Goal: Task Accomplishment & Management: Use online tool/utility

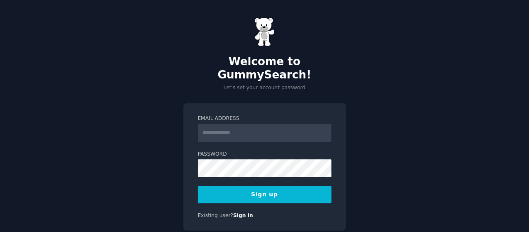
click at [241, 124] on input "Email Address" at bounding box center [265, 133] width 134 height 18
type input "**********"
click at [252, 189] on button "Sign up" at bounding box center [265, 194] width 134 height 17
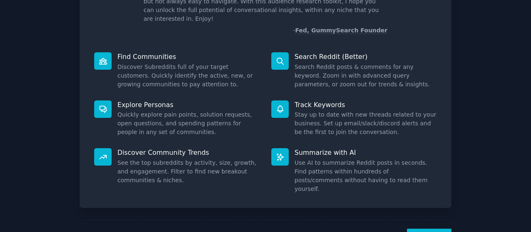
scroll to position [92, 0]
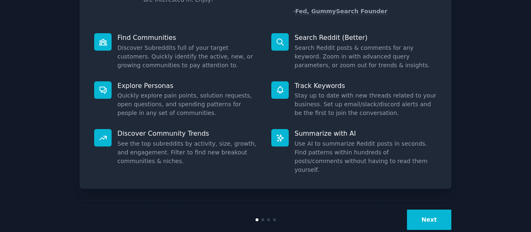
click at [436, 209] on button "Next" at bounding box center [429, 219] width 44 height 20
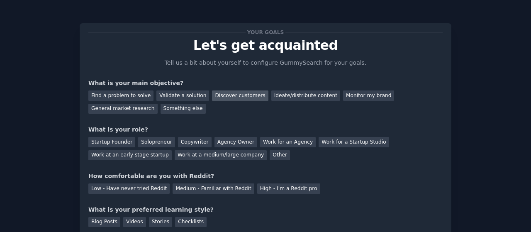
click at [217, 96] on div "Discover customers" at bounding box center [240, 95] width 56 height 10
click at [154, 142] on div "Solopreneur" at bounding box center [156, 142] width 37 height 10
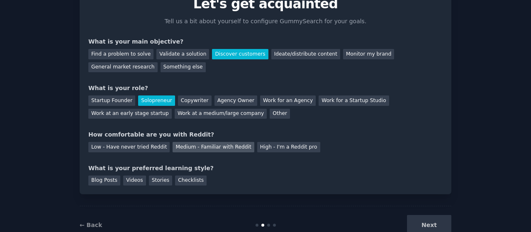
click at [179, 145] on div "Medium - Familiar with Reddit" at bounding box center [213, 147] width 81 height 10
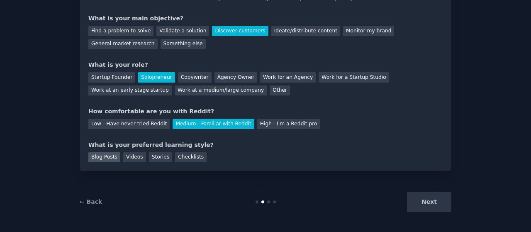
click at [103, 158] on div "Blog Posts" at bounding box center [104, 157] width 32 height 10
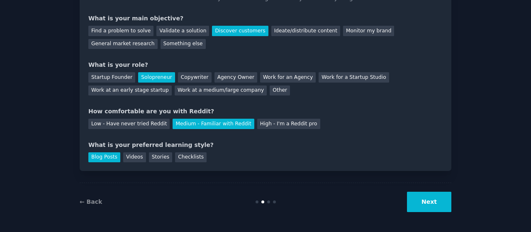
click at [438, 208] on button "Next" at bounding box center [429, 202] width 44 height 20
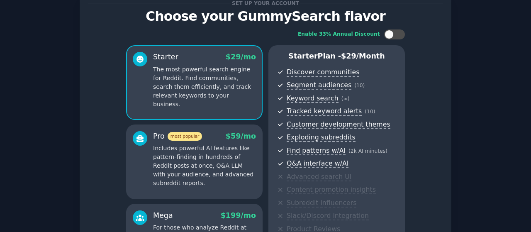
scroll to position [153, 0]
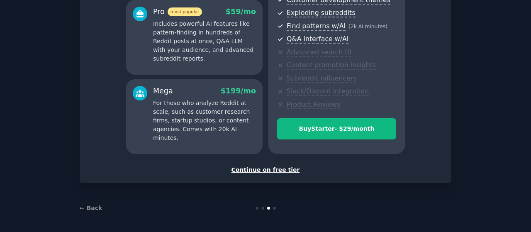
click at [250, 168] on div "Continue on free tier" at bounding box center [265, 170] width 354 height 9
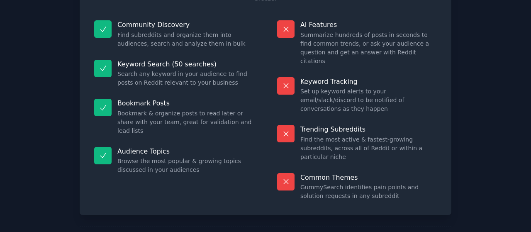
scroll to position [91, 0]
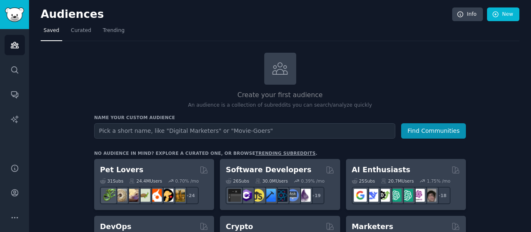
click at [241, 129] on input "text" at bounding box center [244, 130] width 301 height 15
type input "d"
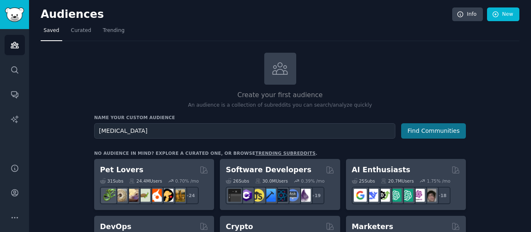
type input "[MEDICAL_DATA]"
click at [435, 133] on button "Find Communities" at bounding box center [433, 130] width 65 height 15
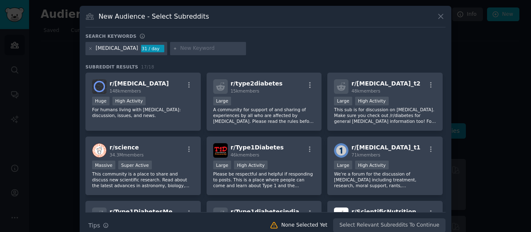
click at [184, 47] on input "text" at bounding box center [211, 48] width 63 height 7
type input "diabetics"
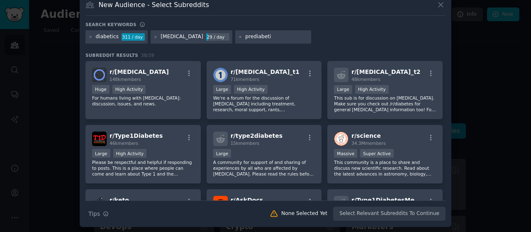
drag, startPoint x: 265, startPoint y: 40, endPoint x: 212, endPoint y: 37, distance: 53.6
click at [212, 37] on div "diabetics 311 / day [MEDICAL_DATA] 29 / day prediabeti" at bounding box center [265, 38] width 360 height 16
click at [258, 32] on div "prediabeti" at bounding box center [273, 36] width 76 height 13
drag, startPoint x: 257, startPoint y: 37, endPoint x: 225, endPoint y: 37, distance: 32.4
click at [235, 37] on div "prediabeti" at bounding box center [273, 36] width 76 height 13
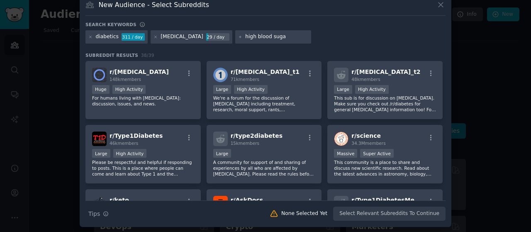
type input "[MEDICAL_DATA]"
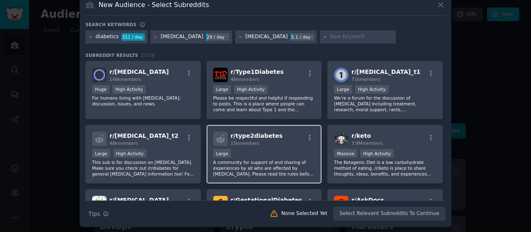
click at [274, 151] on div "10,000 - 100,000 members Large" at bounding box center [264, 154] width 102 height 10
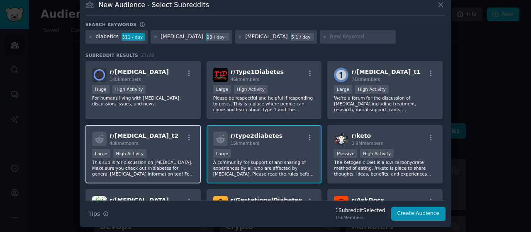
click at [162, 141] on div "r/ [MEDICAL_DATA]_t2 48k members" at bounding box center [143, 138] width 102 height 15
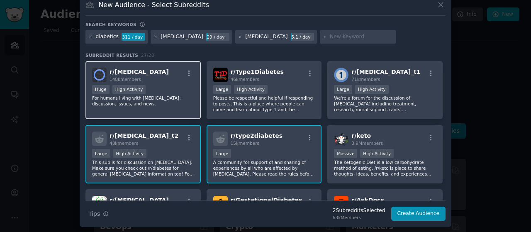
click at [147, 88] on div "Huge High Activity" at bounding box center [143, 90] width 102 height 10
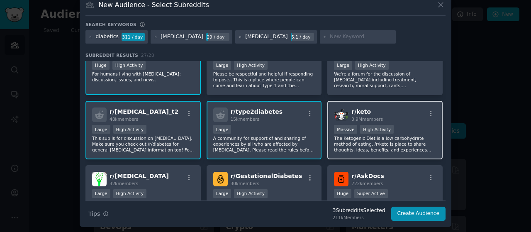
scroll to position [41, 0]
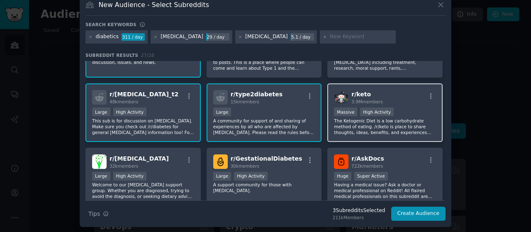
click at [364, 121] on p "The Ketogenic Diet is a low carbohydrate method of eating. /r/keto is place to …" at bounding box center [385, 126] width 102 height 17
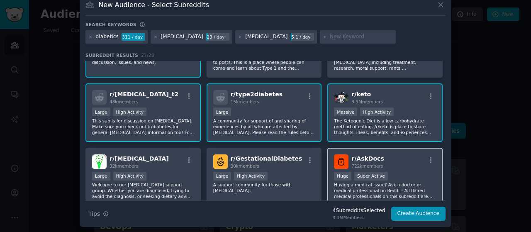
click at [399, 174] on div ">= 95th percentile for submissions / day Huge Super Active" at bounding box center [385, 177] width 102 height 10
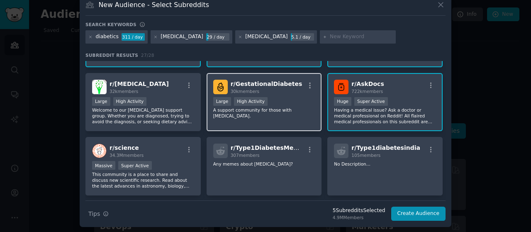
scroll to position [124, 0]
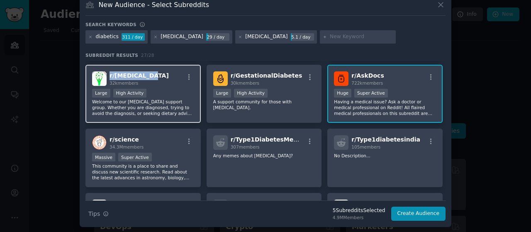
drag, startPoint x: 148, startPoint y: 75, endPoint x: 107, endPoint y: 77, distance: 41.5
click at [107, 77] on div "r/ [MEDICAL_DATA] 32k members" at bounding box center [143, 78] width 102 height 15
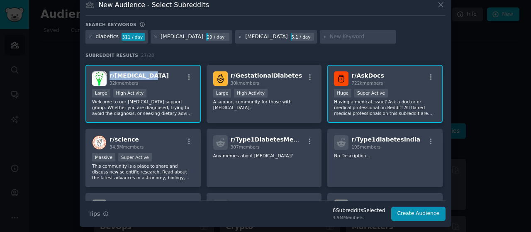
copy span "r/ [MEDICAL_DATA]"
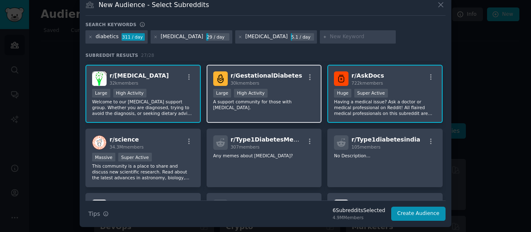
click at [296, 106] on p "A support community for those with [MEDICAL_DATA]." at bounding box center [264, 105] width 102 height 12
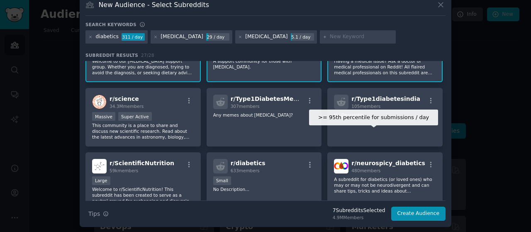
scroll to position [166, 0]
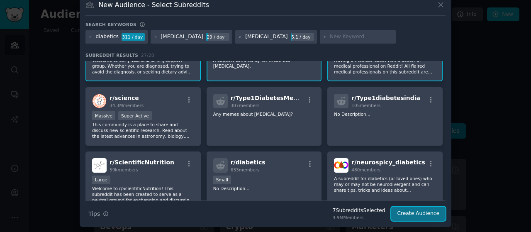
click at [411, 214] on button "Create Audience" at bounding box center [418, 214] width 55 height 14
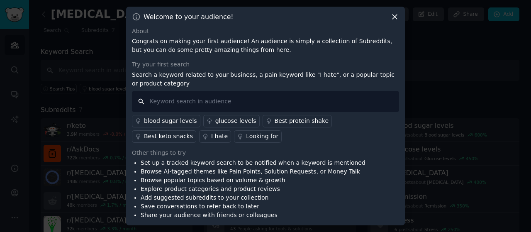
click at [225, 102] on input "text" at bounding box center [265, 101] width 267 height 21
type input "craving"
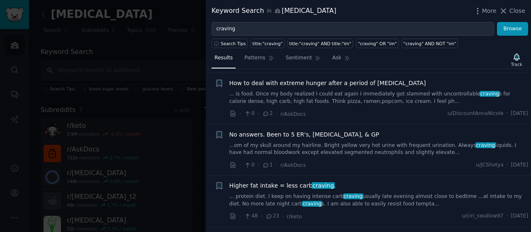
scroll to position [415, 0]
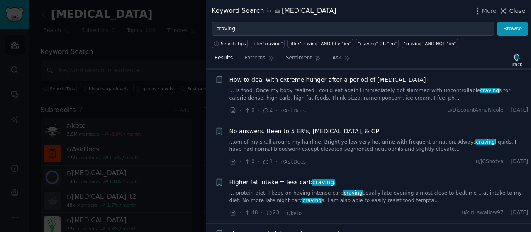
click at [519, 11] on span "Close" at bounding box center [517, 11] width 16 height 9
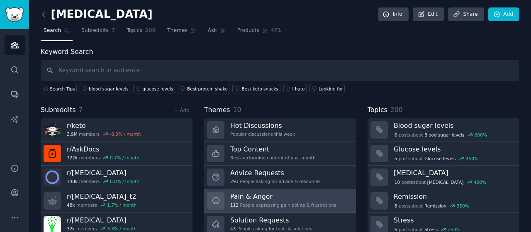
click at [256, 194] on h3 "Pain & Anger" at bounding box center [283, 196] width 106 height 9
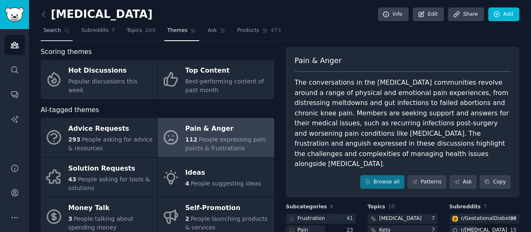
click at [51, 31] on span "Search" at bounding box center [52, 30] width 17 height 7
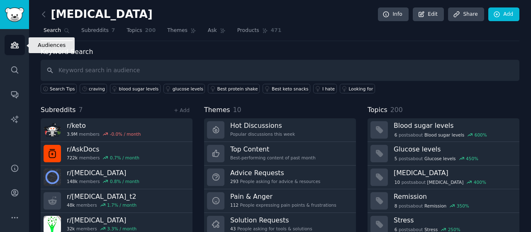
click at [12, 44] on icon "Sidebar" at bounding box center [14, 45] width 7 height 6
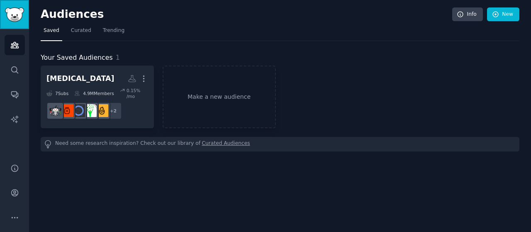
click at [10, 15] on img "Sidebar" at bounding box center [14, 14] width 19 height 15
drag, startPoint x: 309, startPoint y: 0, endPoint x: 453, endPoint y: 78, distance: 162.8
click at [453, 78] on div "[MEDICAL_DATA] More 7 Sub s 4.9M Members 0.15 % /mo + 2 Make a new audience" at bounding box center [280, 97] width 479 height 63
drag, startPoint x: 366, startPoint y: 0, endPoint x: 291, endPoint y: 63, distance: 98.0
click at [291, 63] on div "Your Saved Audiences 1 [MEDICAL_DATA] More 7 Sub s 4.9M Members 0.15 % /mo + 2 …" at bounding box center [280, 102] width 479 height 99
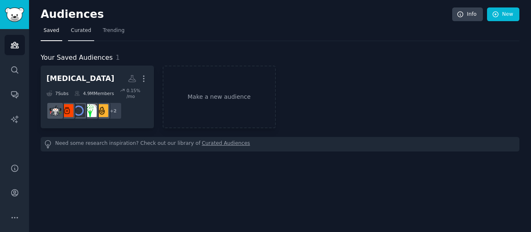
click at [79, 24] on link "Curated" at bounding box center [81, 32] width 26 height 17
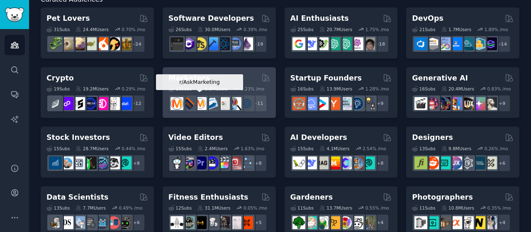
scroll to position [17, 0]
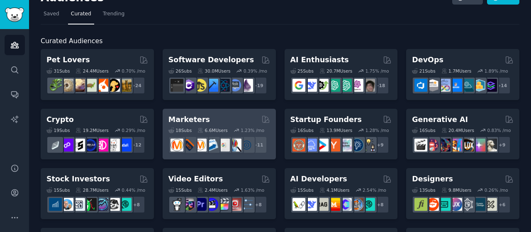
click at [177, 119] on h2 "Marketers" at bounding box center [188, 119] width 41 height 10
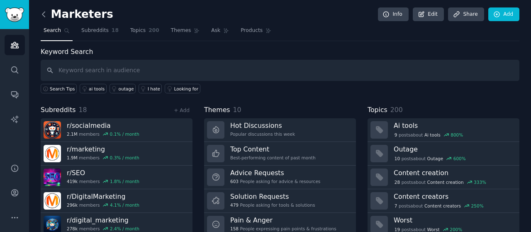
click at [42, 11] on icon at bounding box center [43, 14] width 9 height 9
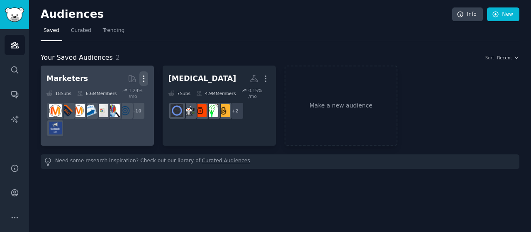
click at [146, 77] on icon "button" at bounding box center [143, 78] width 9 height 9
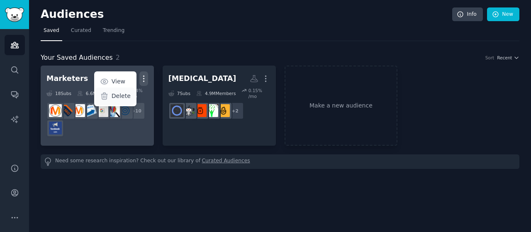
click at [121, 97] on p "Delete" at bounding box center [121, 96] width 19 height 9
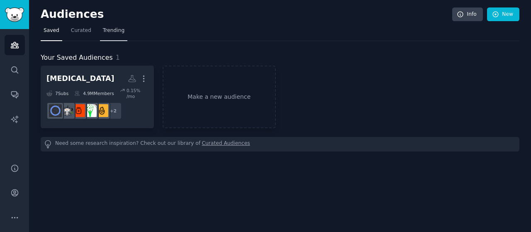
click at [106, 24] on link "Trending" at bounding box center [113, 32] width 27 height 17
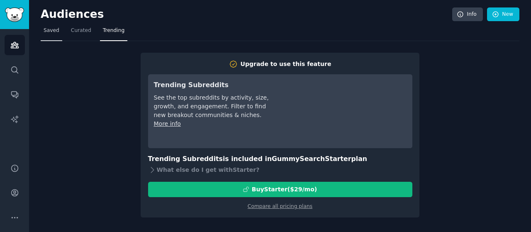
click at [51, 35] on link "Saved" at bounding box center [52, 32] width 22 height 17
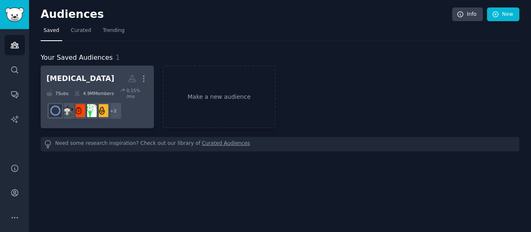
click at [129, 100] on dd "r/diabetes_t2, r/type2diabetes + 2" at bounding box center [97, 110] width 102 height 23
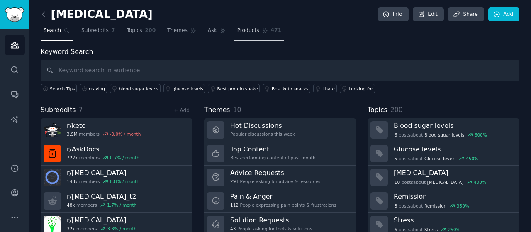
click at [237, 30] on span "Products" at bounding box center [248, 30] width 22 height 7
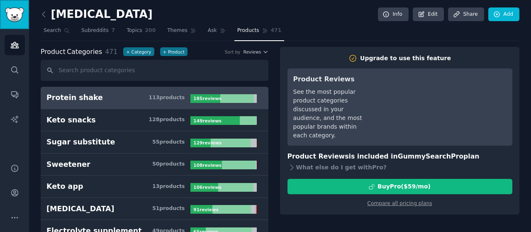
click at [10, 19] on img "Sidebar" at bounding box center [14, 14] width 19 height 15
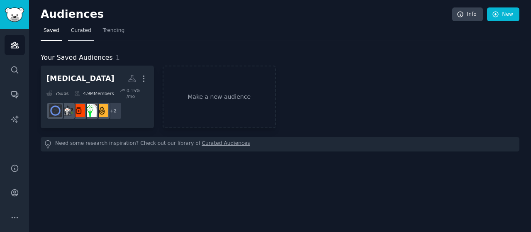
click at [75, 32] on span "Curated" at bounding box center [81, 30] width 20 height 7
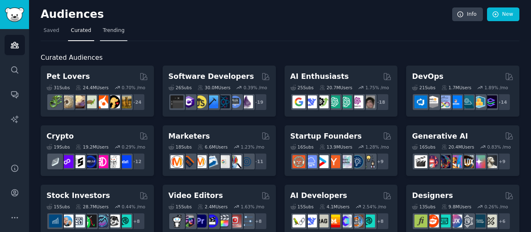
click at [111, 32] on span "Trending" at bounding box center [114, 30] width 22 height 7
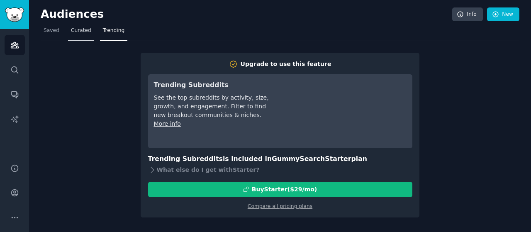
click at [76, 33] on span "Curated" at bounding box center [81, 30] width 20 height 7
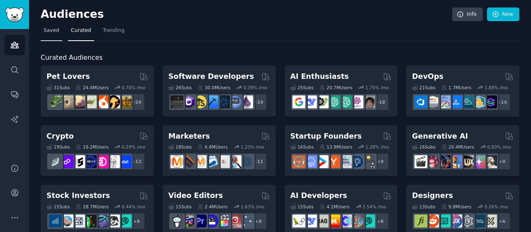
click at [46, 32] on span "Saved" at bounding box center [52, 30] width 16 height 7
